Goal: Transaction & Acquisition: Book appointment/travel/reservation

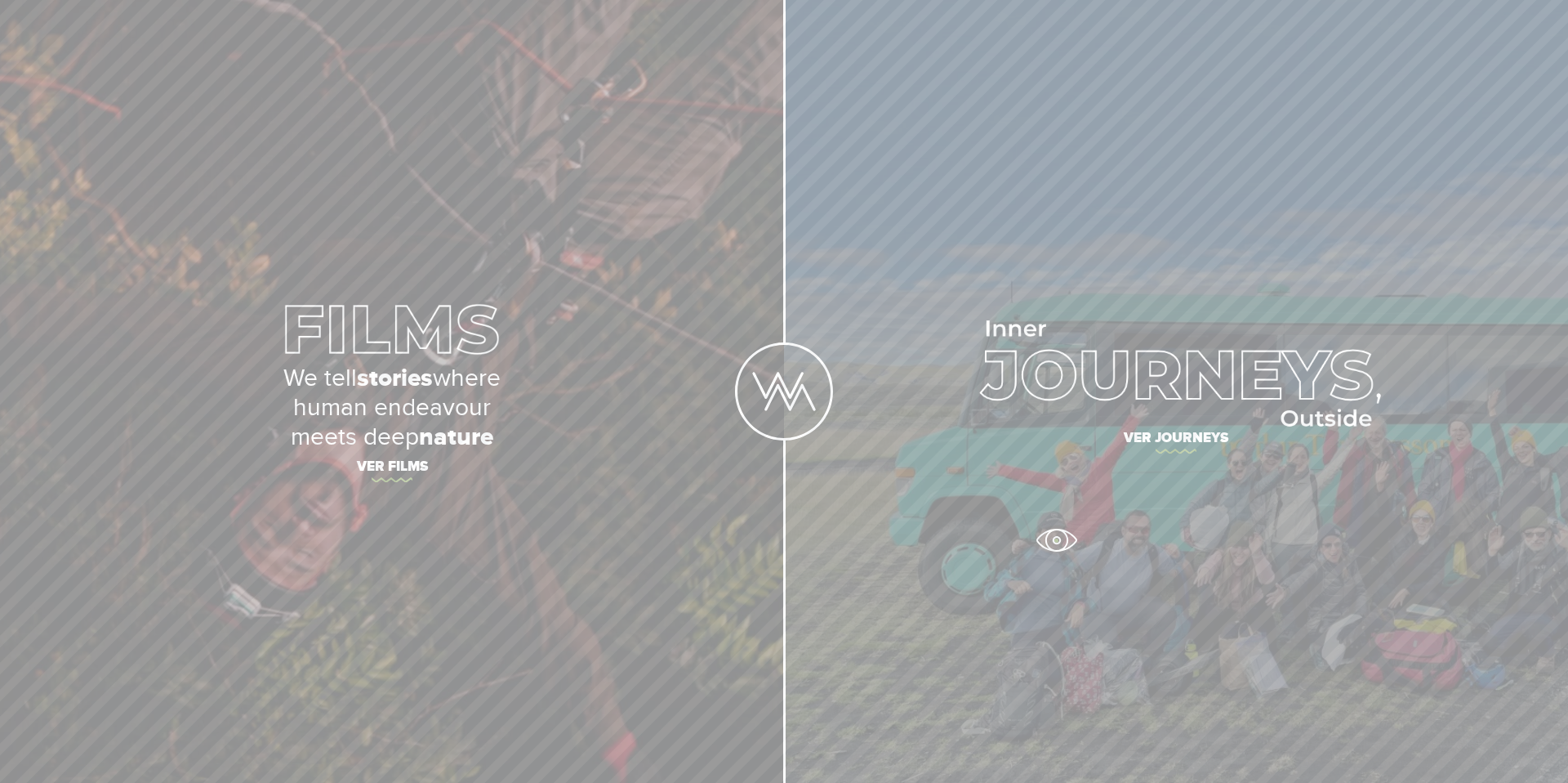
click at [1055, 539] on link "Ver journeys" at bounding box center [1176, 391] width 784 height 783
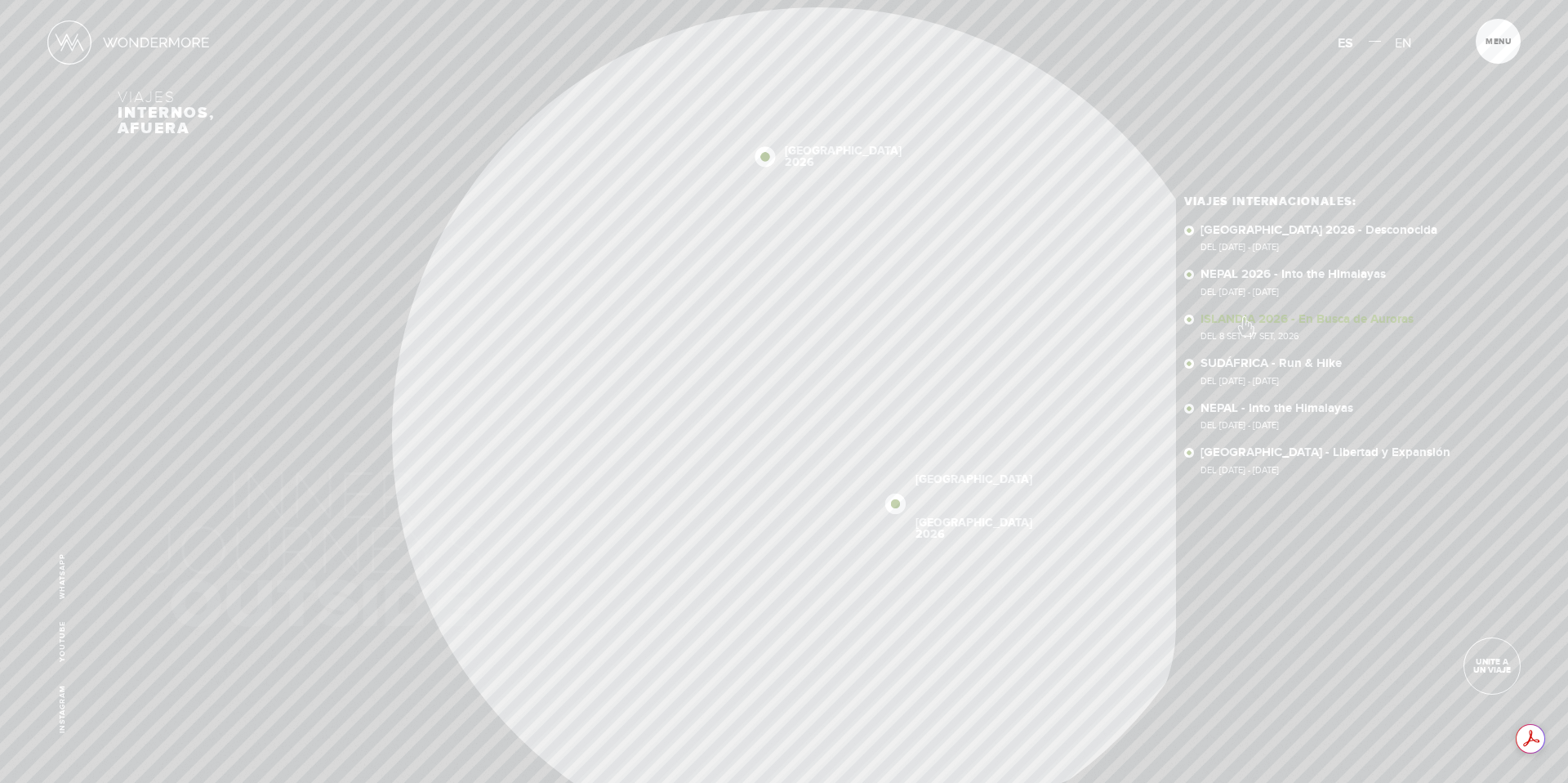
click at [1245, 318] on link "ISLANDIA 2026 - En Busca de Auroras Del 8 SET - 17 SET, 2026" at bounding box center [1325, 326] width 250 height 28
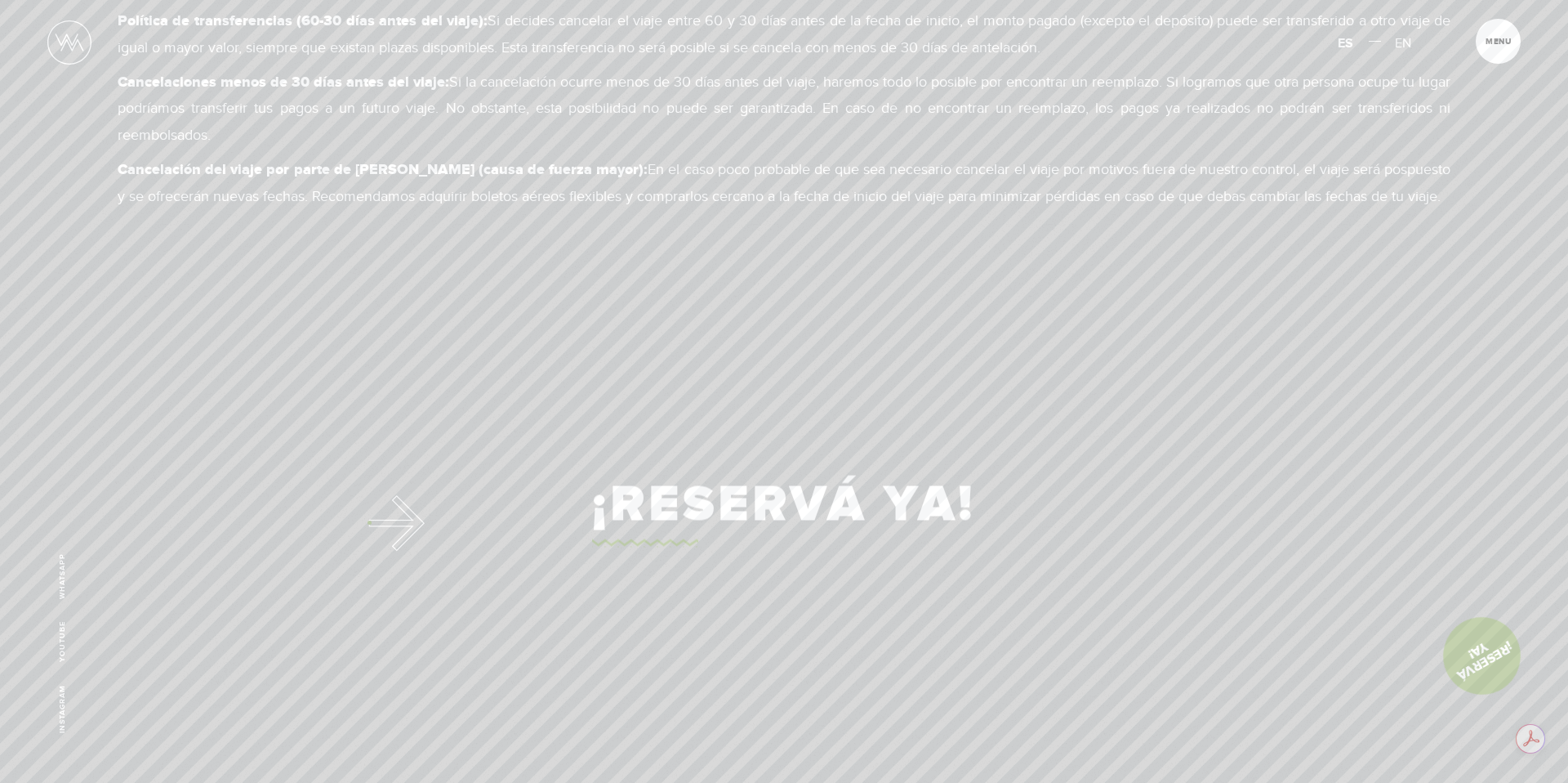
scroll to position [12308, 0]
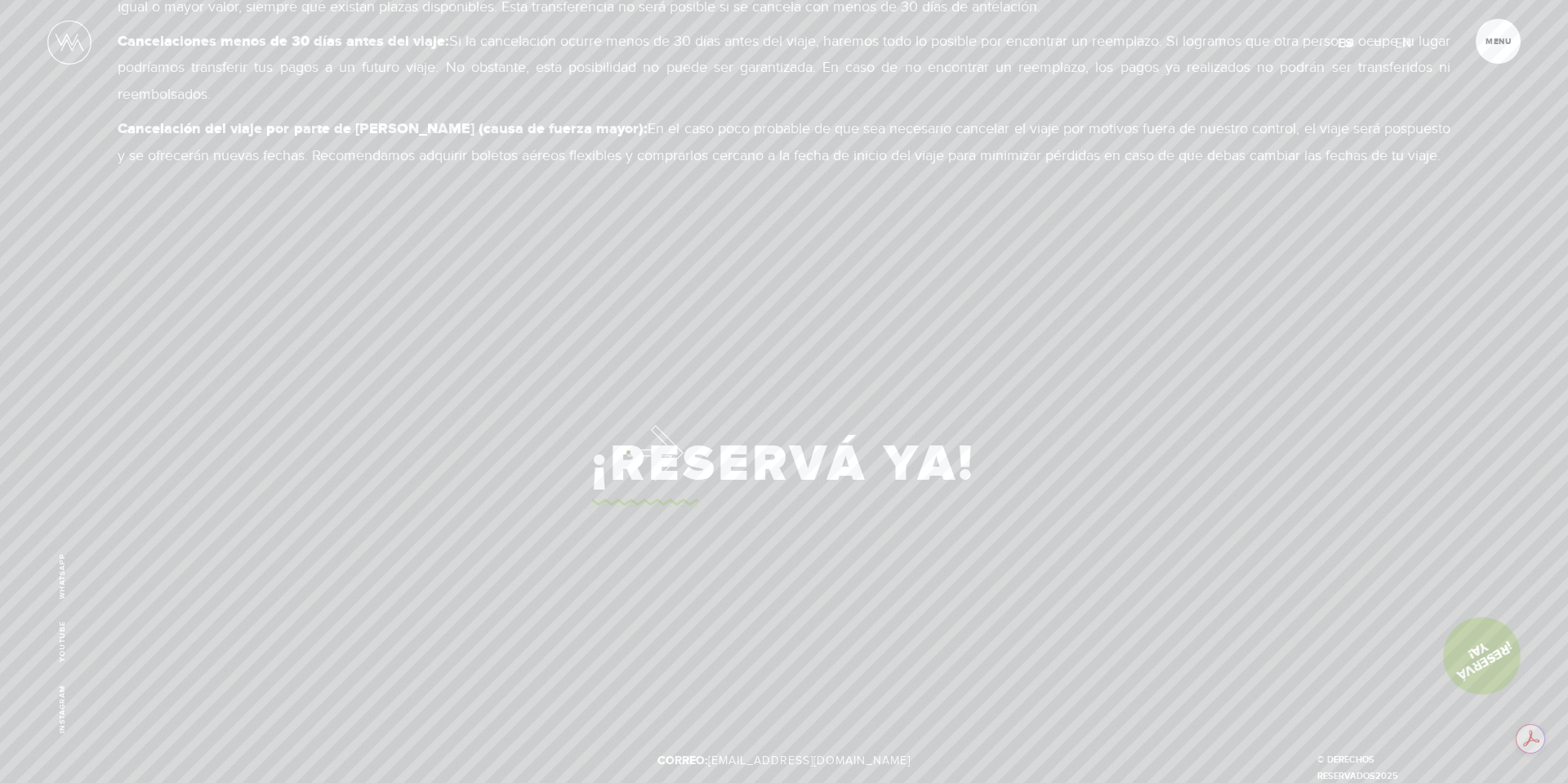
click at [628, 452] on link "¡Reservá Ya!" at bounding box center [784, 465] width 384 height 84
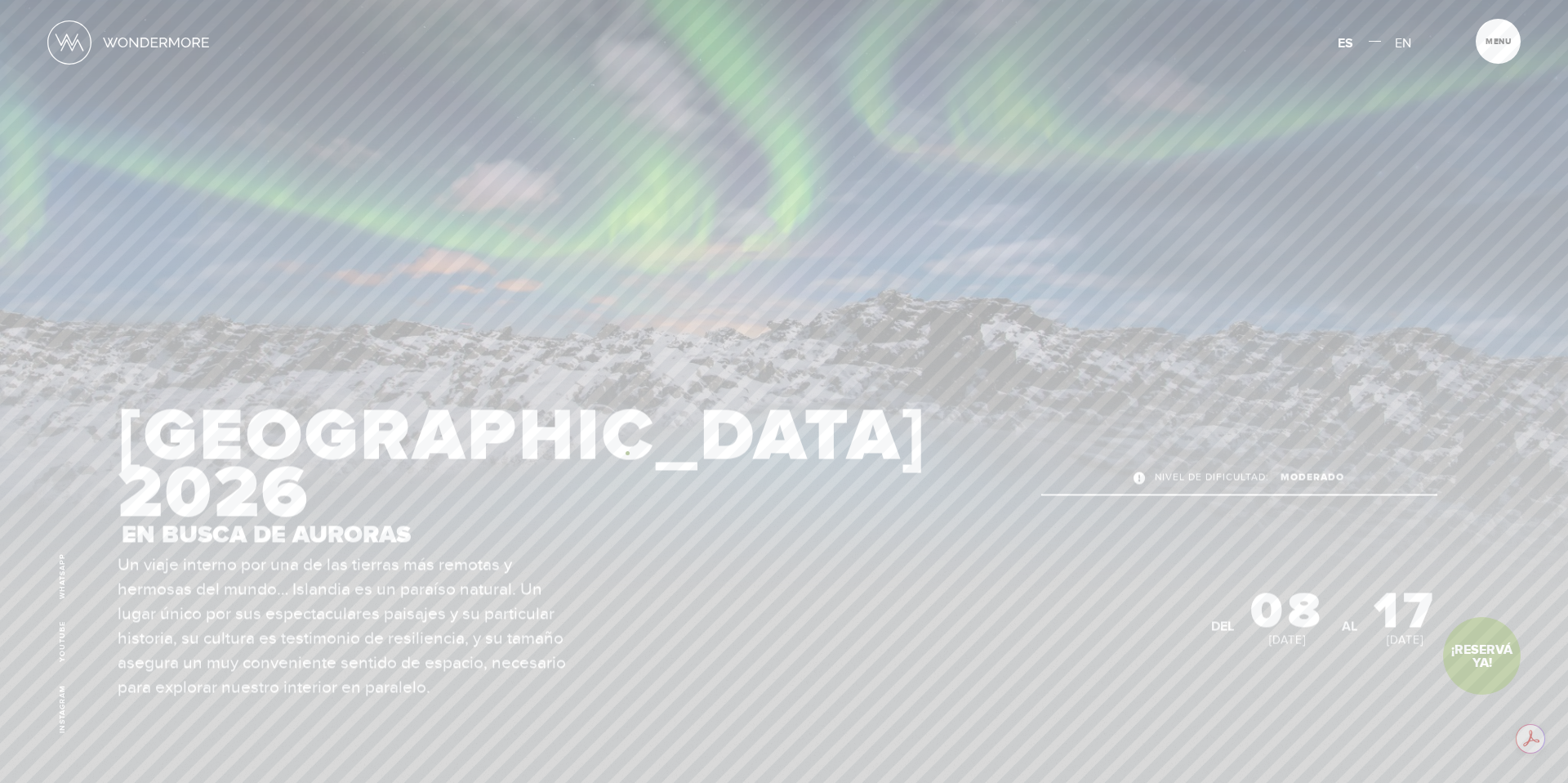
scroll to position [9, 0]
click at [58, 626] on link "Youtube" at bounding box center [62, 642] width 9 height 41
click at [62, 33] on img at bounding box center [69, 42] width 44 height 44
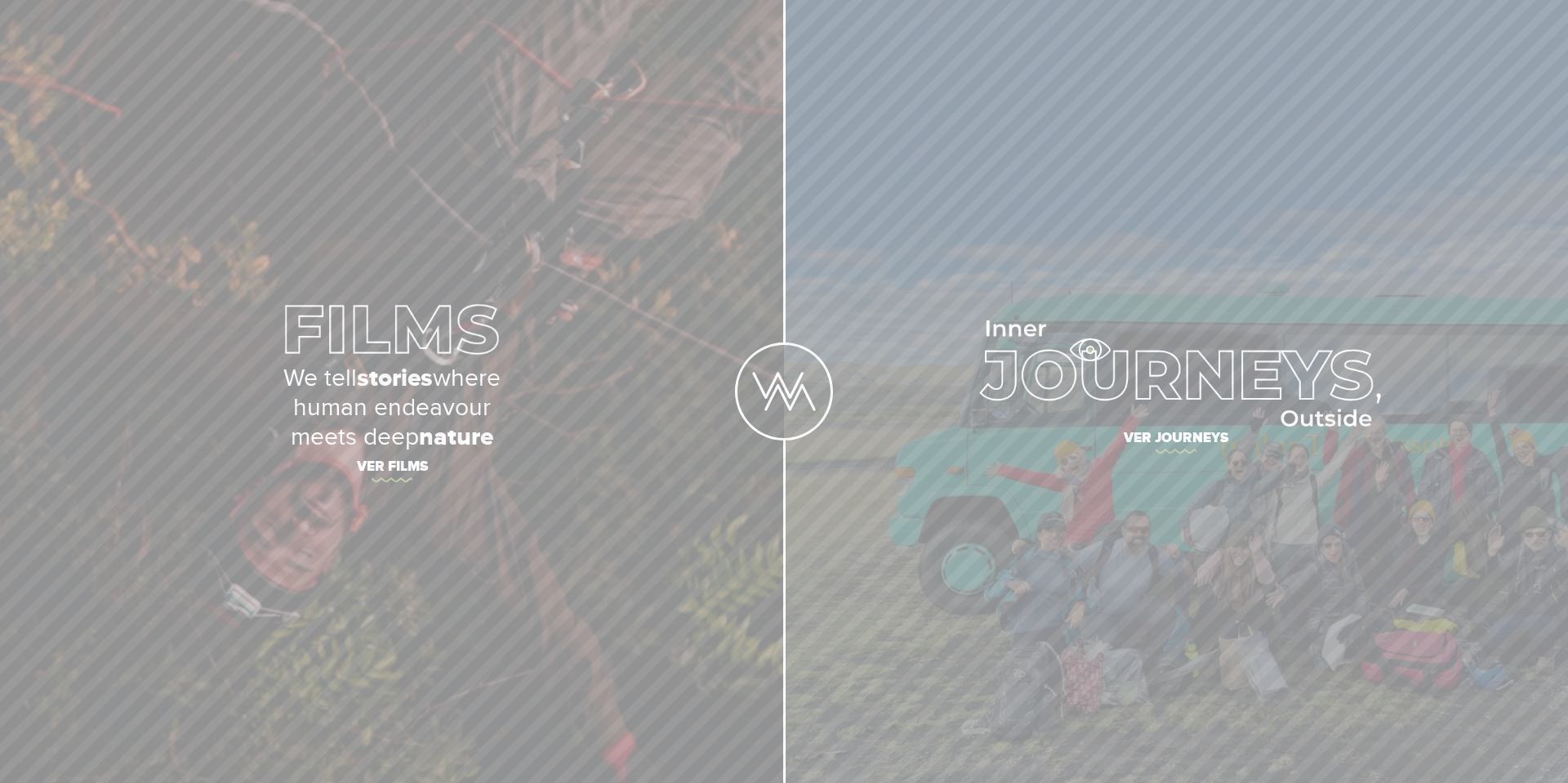
click at [1090, 350] on img at bounding box center [1177, 373] width 409 height 106
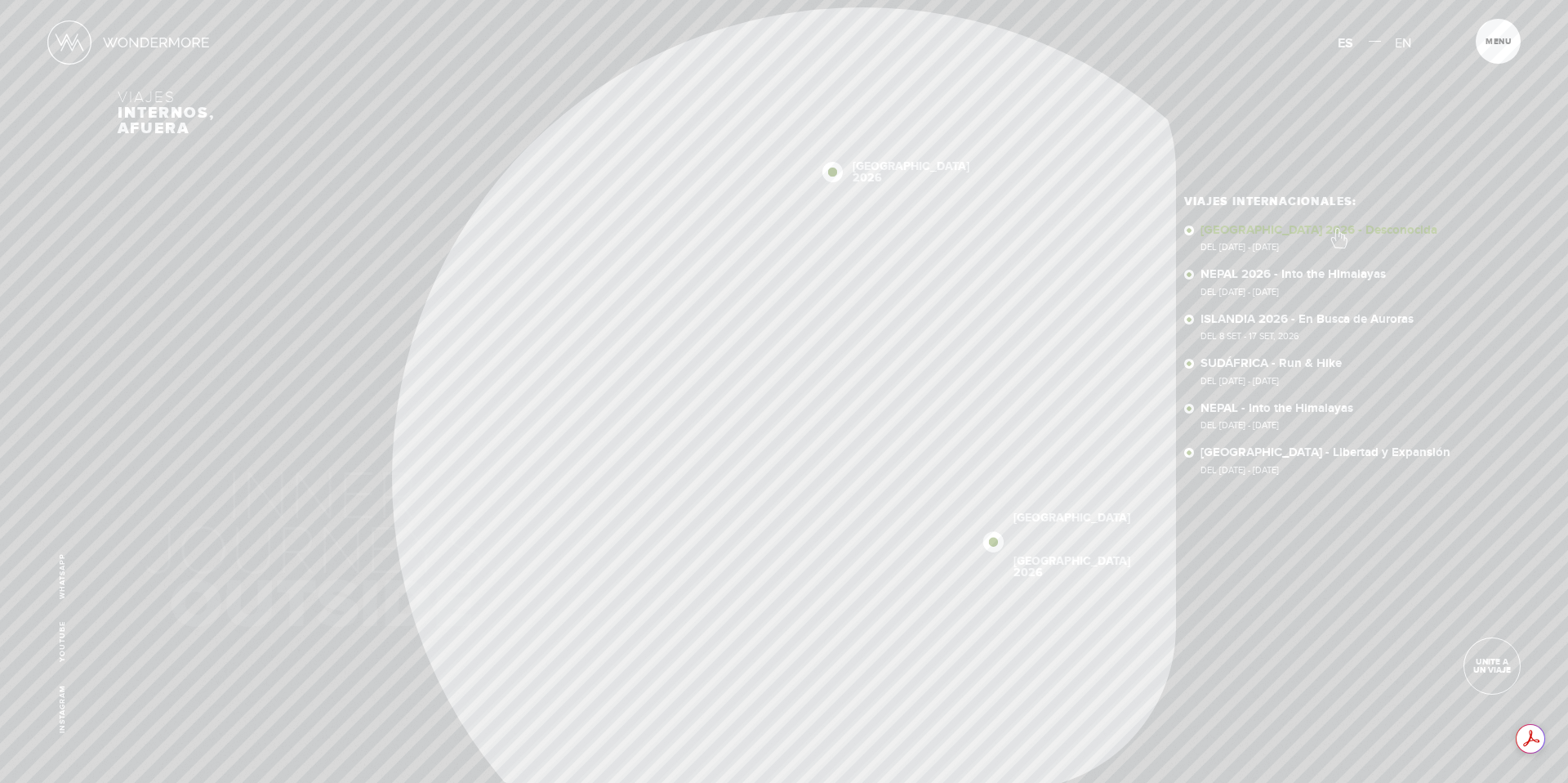
click at [1338, 229] on link "[GEOGRAPHIC_DATA] 2026 - Desconocida Del [DATE] - [DATE]" at bounding box center [1325, 238] width 250 height 28
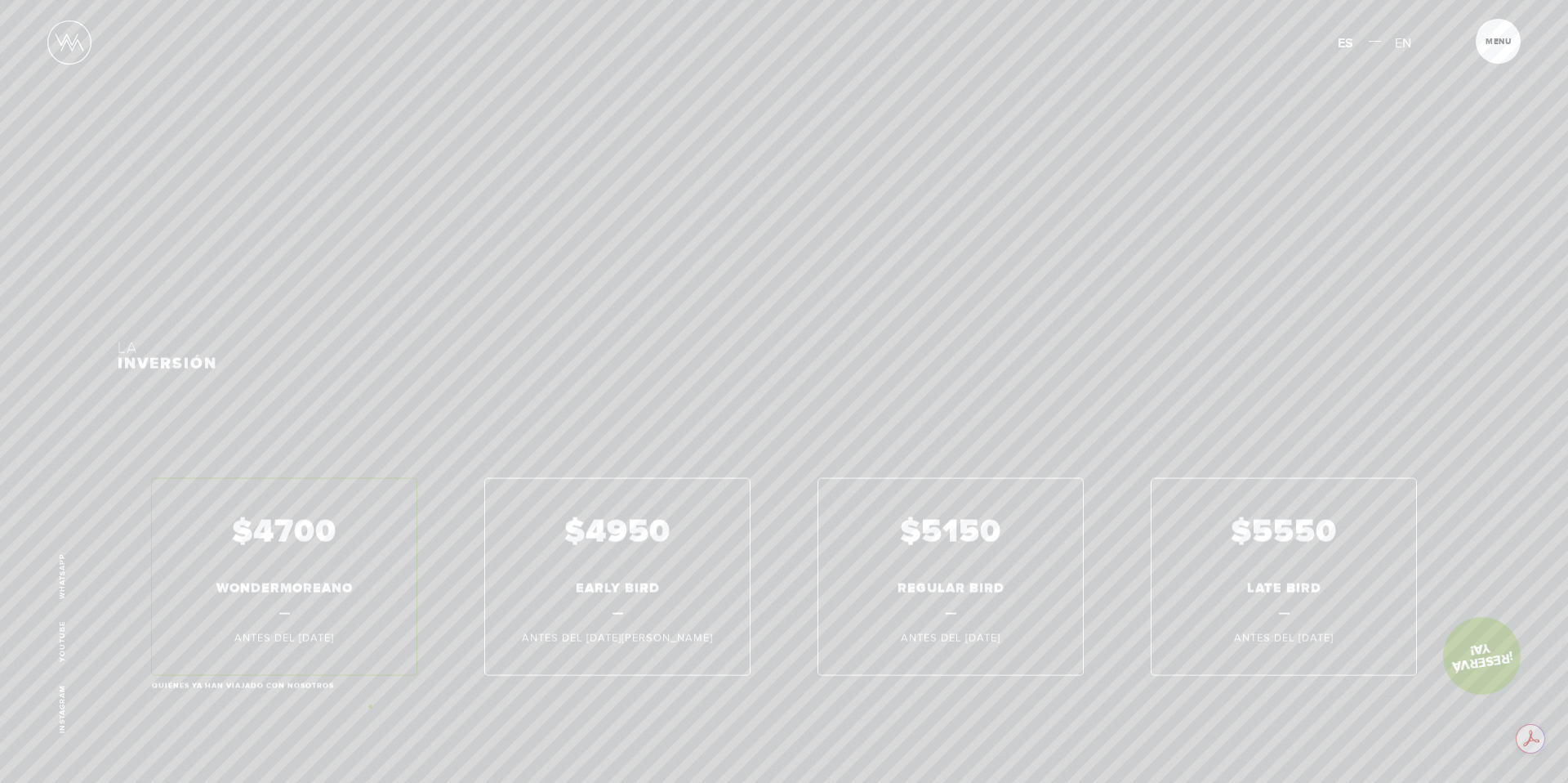
scroll to position [14040, 0]
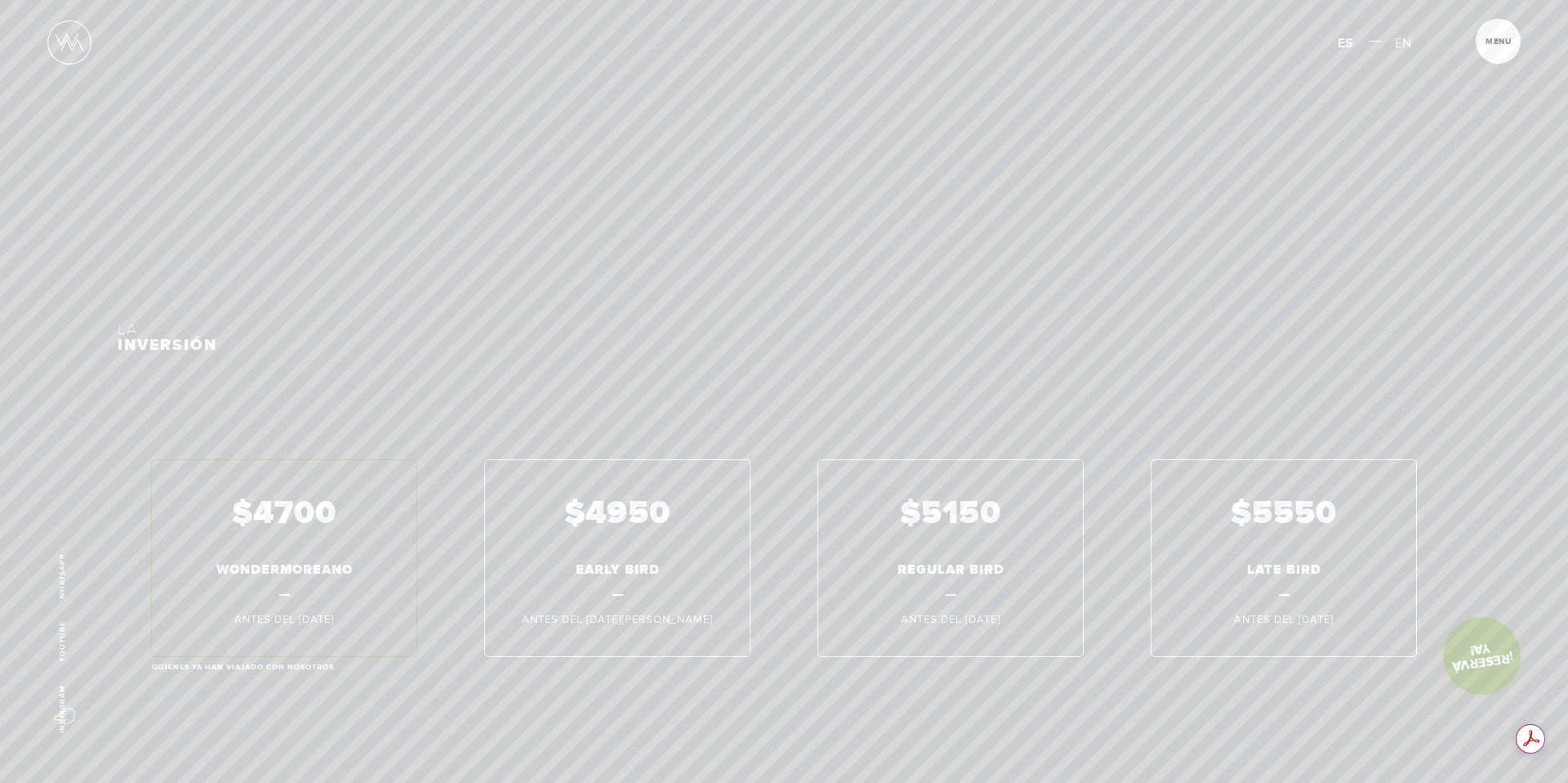
click at [58, 716] on link "Instagram" at bounding box center [62, 709] width 9 height 48
